Goal: Transaction & Acquisition: Subscribe to service/newsletter

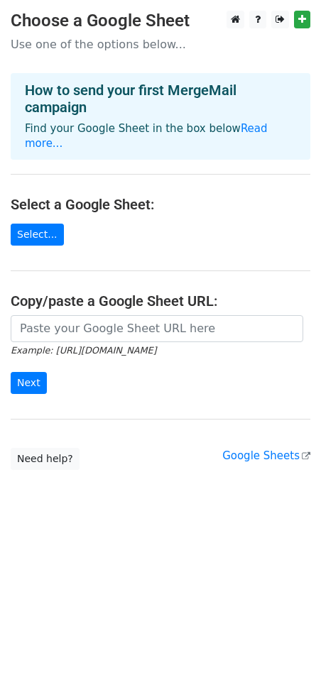
click at [195, 592] on html "Choose a Google Sheet Use one of the options below... How to send your first Me…" at bounding box center [160, 342] width 321 height 685
click at [43, 228] on link "Select..." at bounding box center [37, 235] width 53 height 22
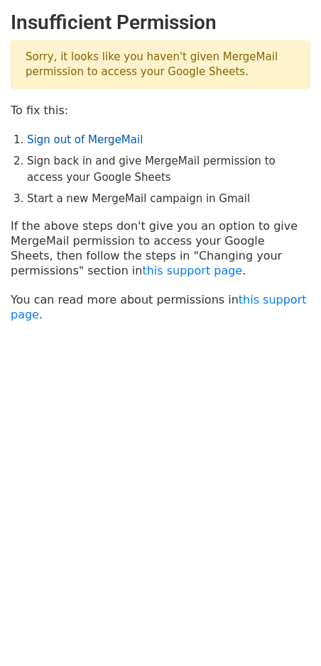
click at [78, 140] on link "Sign out of MergeMail" at bounding box center [85, 139] width 116 height 13
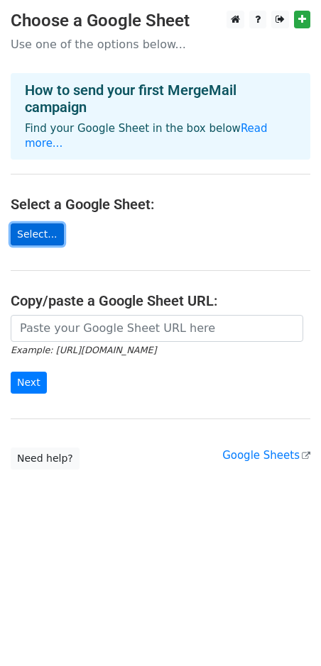
click at [48, 226] on link "Select..." at bounding box center [37, 235] width 53 height 22
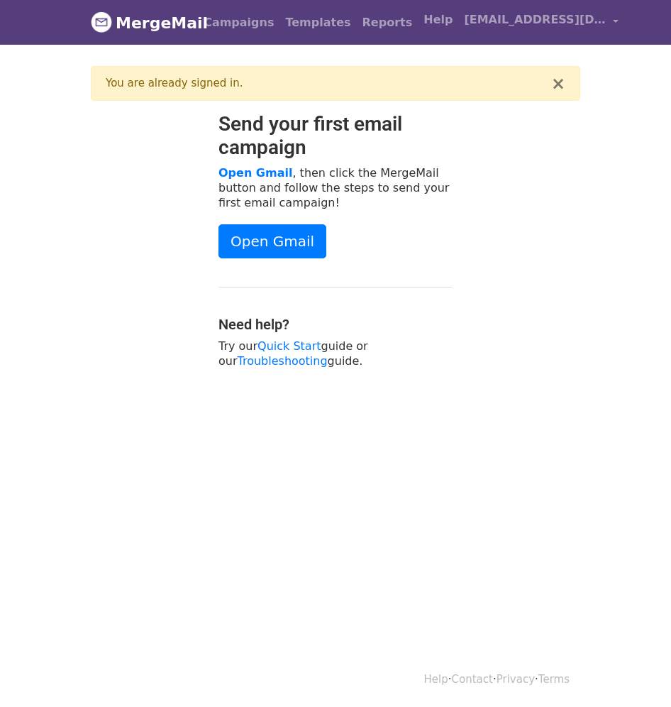
click at [316, 235] on div "Open Gmail" at bounding box center [336, 241] width 234 height 34
click at [311, 238] on link "Open Gmail" at bounding box center [273, 241] width 108 height 34
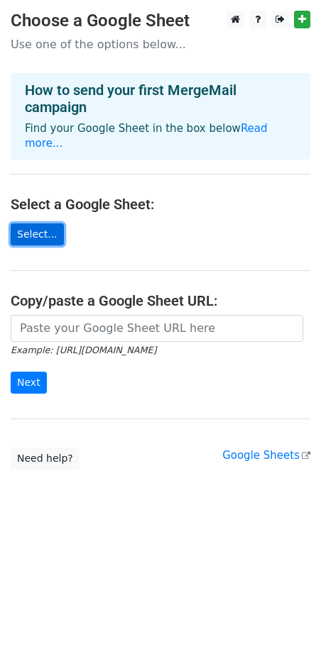
click at [46, 224] on link "Select..." at bounding box center [37, 235] width 53 height 22
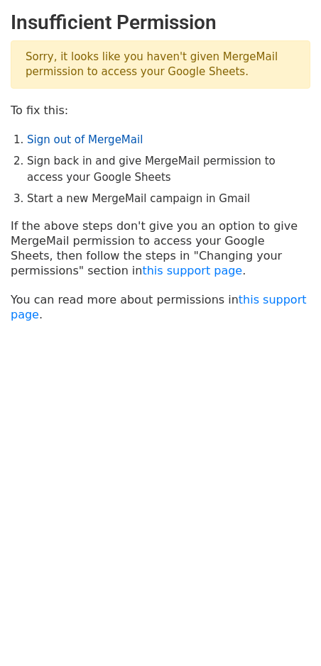
click at [92, 133] on link "Sign out of MergeMail" at bounding box center [85, 139] width 116 height 13
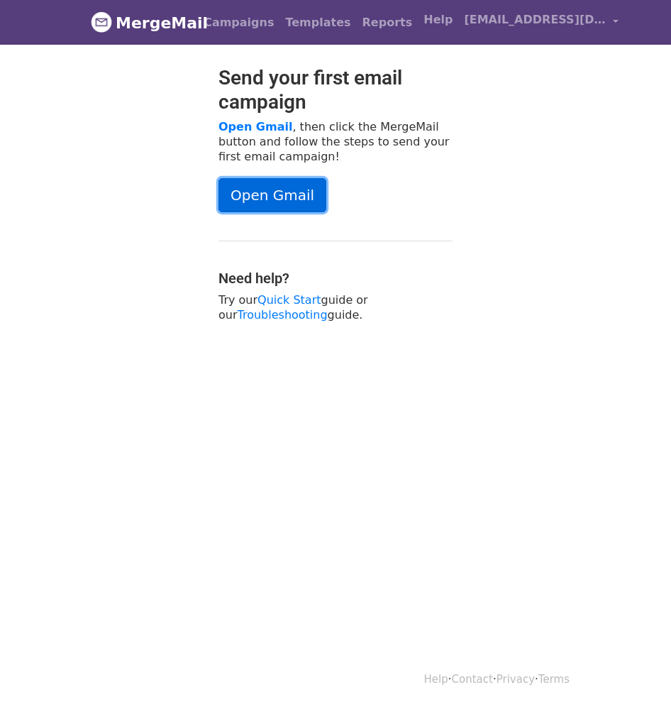
click at [282, 194] on link "Open Gmail" at bounding box center [273, 195] width 108 height 34
click at [547, 22] on span "asaf@nuropouches.com" at bounding box center [535, 19] width 142 height 17
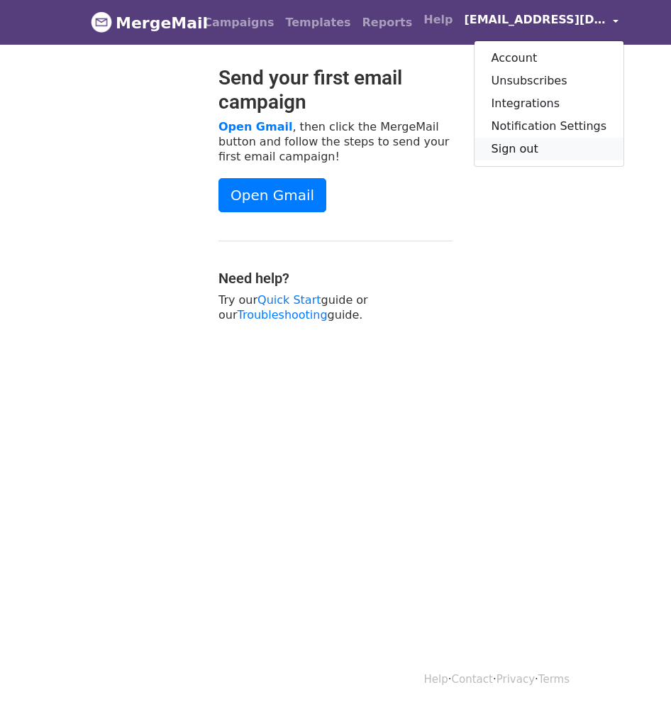
click at [500, 153] on link "Sign out" at bounding box center [550, 149] width 150 height 23
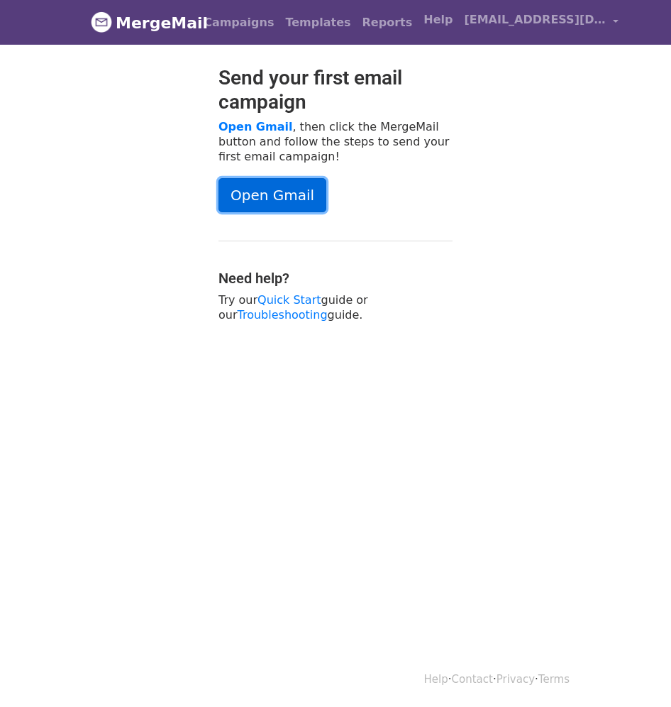
click at [288, 191] on link "Open Gmail" at bounding box center [273, 195] width 108 height 34
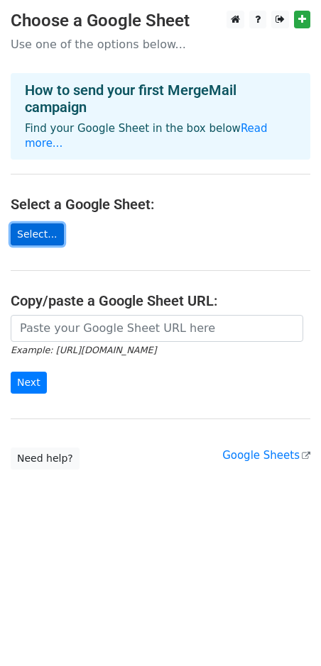
click at [41, 224] on link "Select..." at bounding box center [37, 235] width 53 height 22
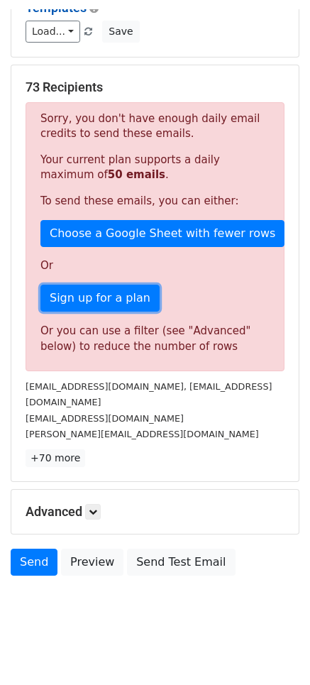
scroll to position [196, 0]
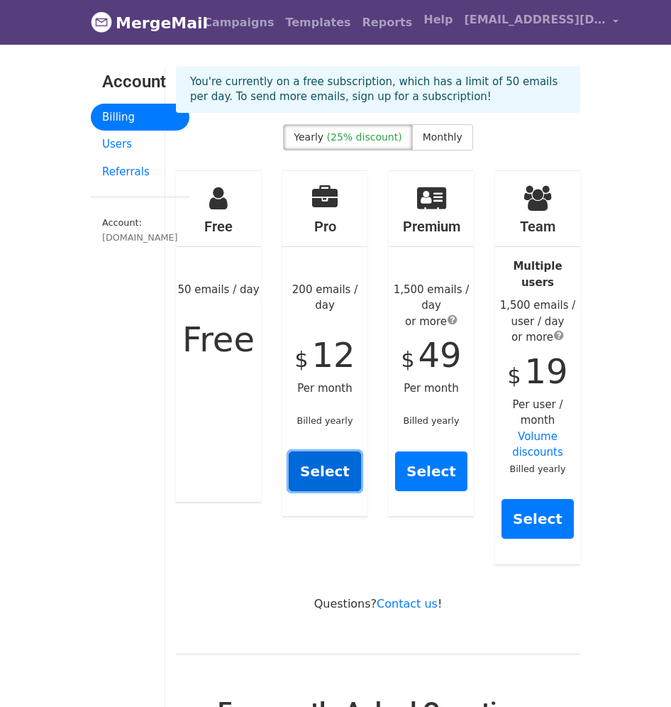
click at [312, 453] on link "Select" at bounding box center [325, 471] width 72 height 40
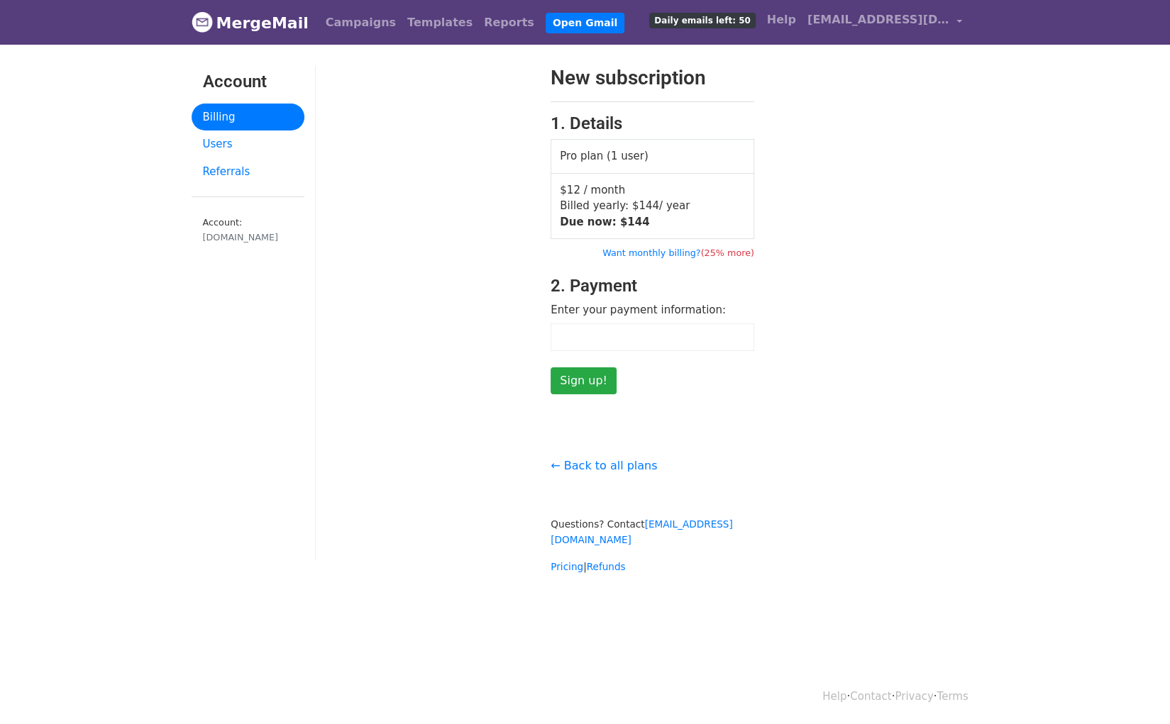
click at [668, 258] on form "New subscription 1. Details Pro plan (1 user) $12 / month Billed yearly: $ 144 …" at bounding box center [653, 230] width 204 height 329
click at [671, 249] on link "Want monthly billing? (25% more)" at bounding box center [678, 253] width 152 height 11
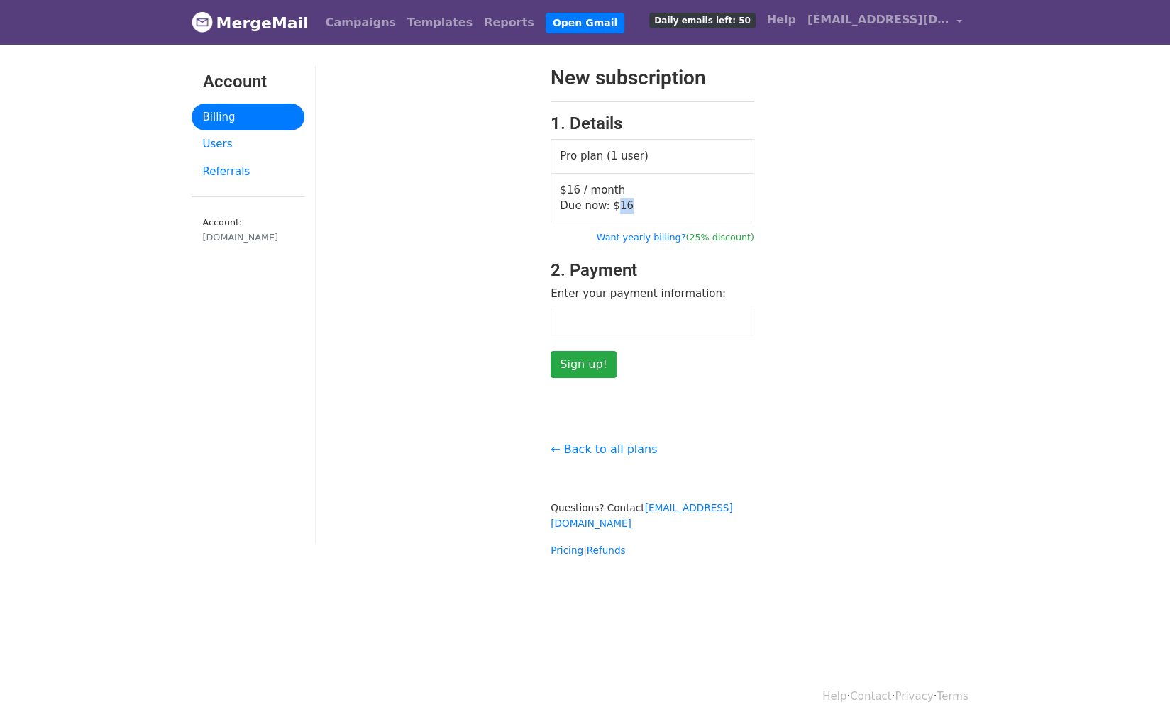
drag, startPoint x: 622, startPoint y: 206, endPoint x: 612, endPoint y: 206, distance: 9.9
click at [612, 206] on span "Due now: $ 16" at bounding box center [597, 205] width 74 height 13
click at [815, 260] on div "New subscription 1. Details Pro plan (1 user) $16 / month Due now: $ 16 Want ye…" at bounding box center [653, 222] width 674 height 312
click at [792, 493] on div "← Back to all plans Questions? Contact support@mergemail.co Pricing | Refunds" at bounding box center [653, 492] width 674 height 133
click at [572, 367] on input "Sign up!" at bounding box center [584, 364] width 66 height 27
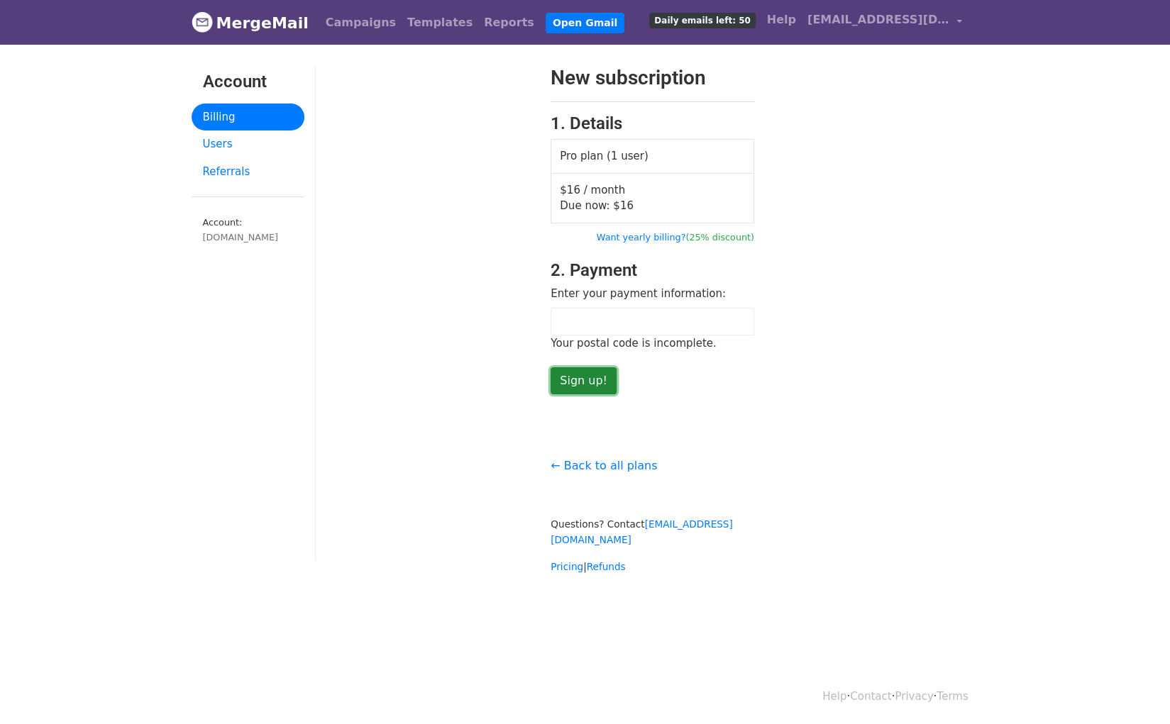
click at [582, 381] on input "Sign up!" at bounding box center [584, 381] width 66 height 27
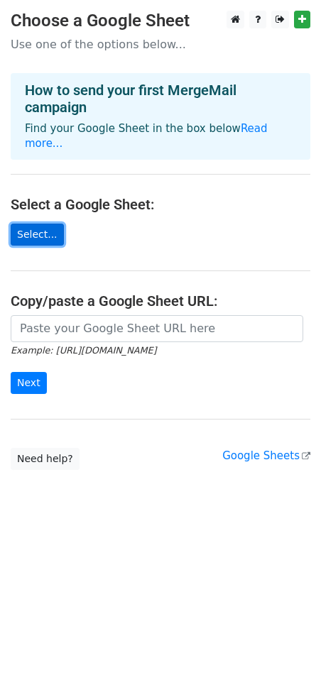
click at [46, 224] on link "Select..." at bounding box center [37, 235] width 53 height 22
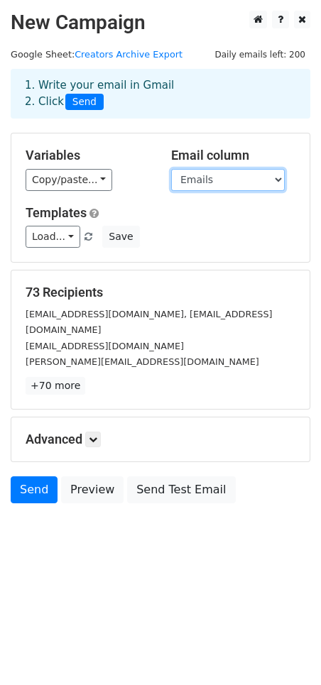
click at [214, 184] on select "Creator Name Emails" at bounding box center [228, 180] width 114 height 22
click at [282, 140] on div "Variables Copy/paste... {{Creator Name}} {{Emails}} Email column Creator Name E…" at bounding box center [160, 197] width 298 height 128
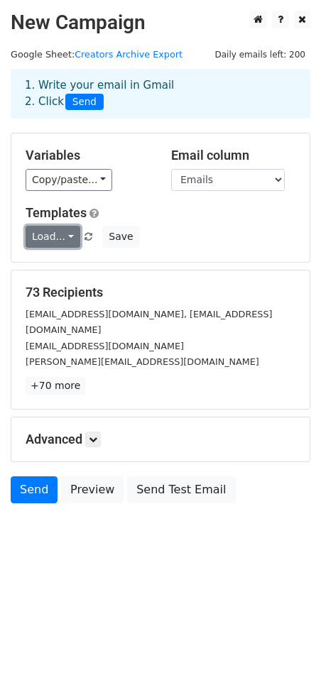
click at [60, 233] on link "Load..." at bounding box center [53, 237] width 55 height 22
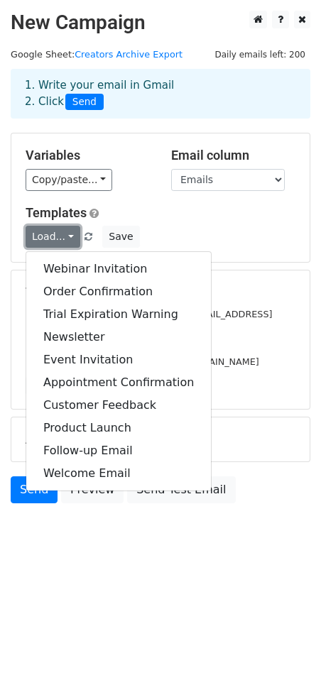
click at [60, 233] on link "Load..." at bounding box center [53, 237] width 55 height 22
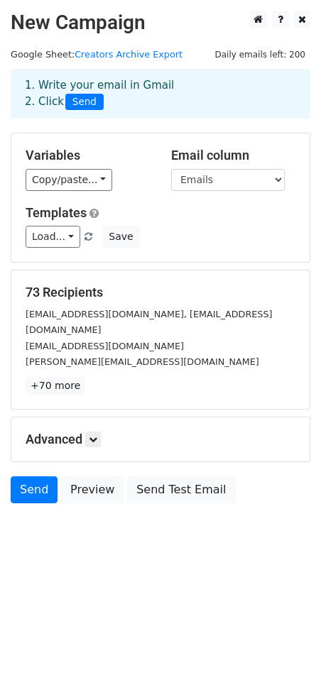
click at [110, 617] on html "New Campaign Daily emails left: 200 Google Sheet: Creators Archive Export 1. Wr…" at bounding box center [160, 342] width 321 height 685
